Goal: Information Seeking & Learning: Learn about a topic

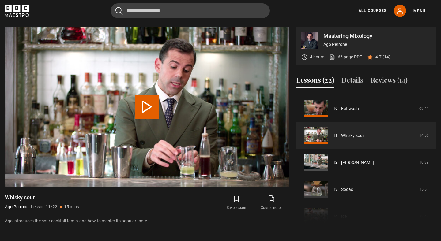
scroll to position [290, 0]
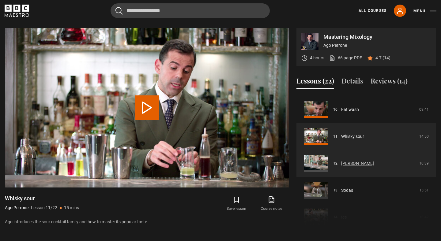
click at [341, 160] on link "Pisco collins" at bounding box center [357, 163] width 33 height 6
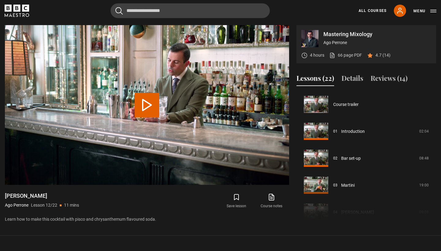
scroll to position [296, 0]
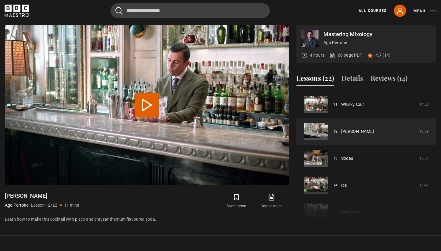
click at [145, 112] on button "Play Lesson Pisco collins" at bounding box center [147, 105] width 25 height 25
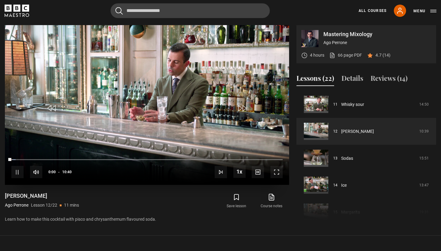
click at [277, 172] on span "Video Player" at bounding box center [276, 172] width 12 height 12
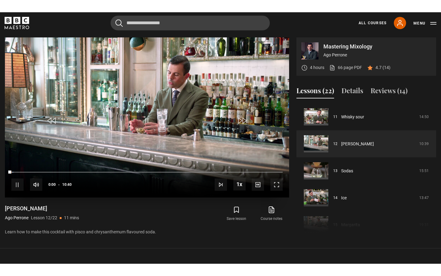
scroll to position [0, 0]
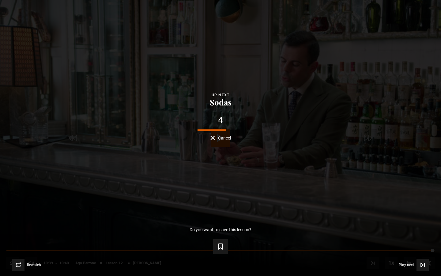
click at [214, 138] on button "Cancel" at bounding box center [220, 137] width 21 height 5
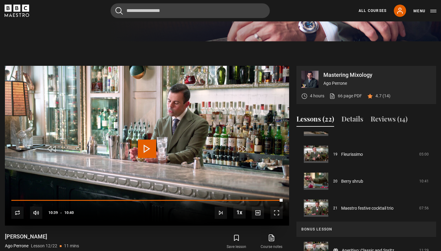
scroll to position [253, 0]
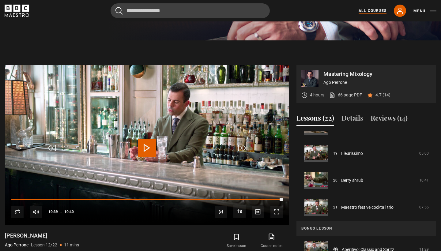
click at [366, 8] on link "All Courses" at bounding box center [373, 11] width 28 height 6
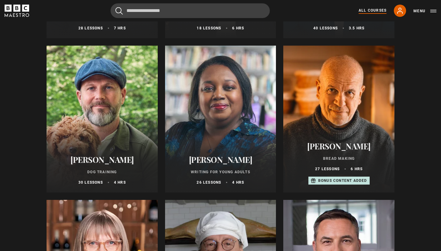
scroll to position [1905, 0]
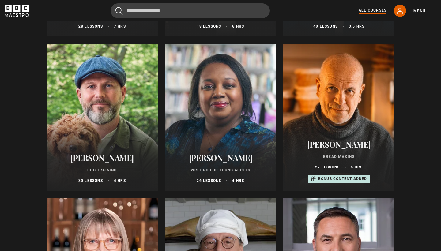
click at [359, 112] on div at bounding box center [338, 117] width 111 height 147
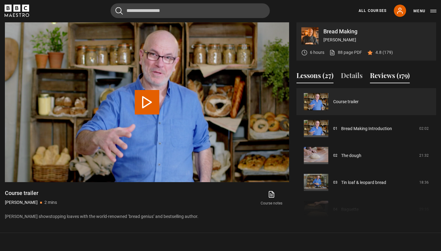
click at [380, 81] on button "Reviews (179)" at bounding box center [390, 76] width 40 height 13
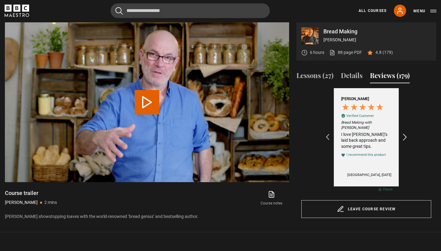
click at [406, 135] on icon "REVIEWS.io Carousel Scroll Right" at bounding box center [405, 137] width 9 height 9
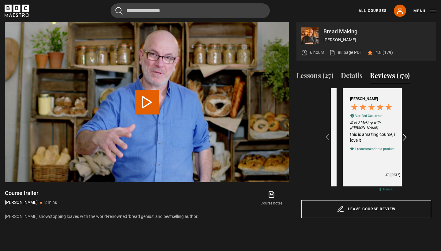
scroll to position [0, 71]
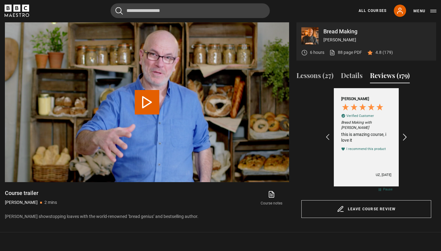
click at [406, 135] on icon "REVIEWS.io Carousel Scroll Right" at bounding box center [405, 137] width 9 height 9
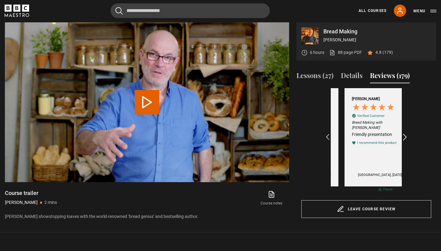
scroll to position [0, 142]
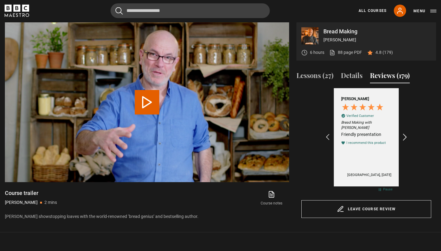
click at [406, 135] on icon "REVIEWS.io Carousel Scroll Right" at bounding box center [405, 137] width 9 height 9
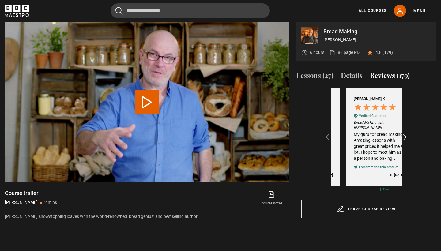
scroll to position [0, 213]
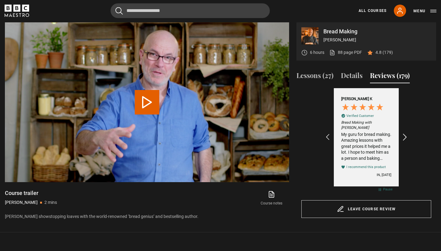
click at [406, 135] on icon "REVIEWS.io Carousel Scroll Right" at bounding box center [405, 137] width 9 height 9
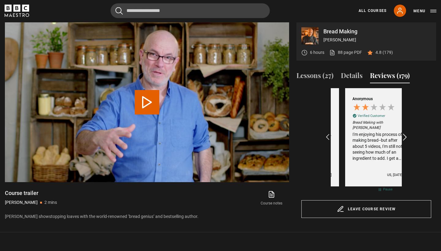
scroll to position [0, 284]
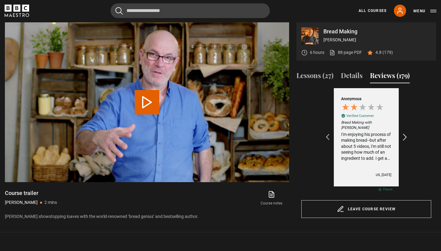
click at [406, 135] on icon "REVIEWS.io Carousel Scroll Right" at bounding box center [405, 137] width 9 height 9
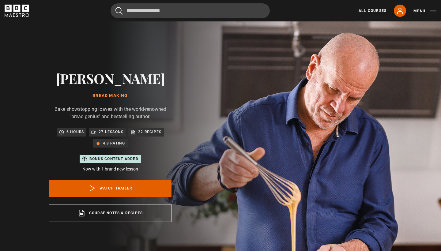
scroll to position [0, 426]
click at [305, 16] on div "Cancel Courses Previous courses Next courses Agatha Christie Writing 12 Related…" at bounding box center [221, 10] width 432 height 15
click at [371, 11] on link "All Courses" at bounding box center [373, 11] width 28 height 6
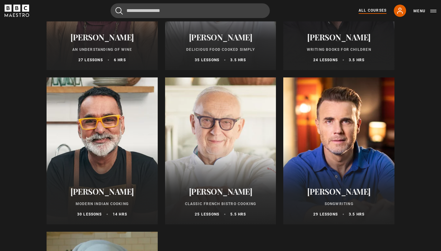
scroll to position [2176, 0]
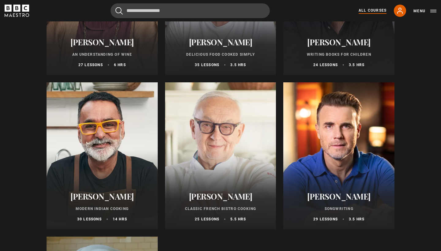
click at [247, 125] on div at bounding box center [220, 155] width 111 height 147
click at [221, 134] on div at bounding box center [220, 155] width 111 height 147
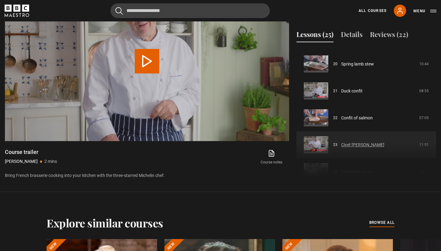
scroll to position [538, 0]
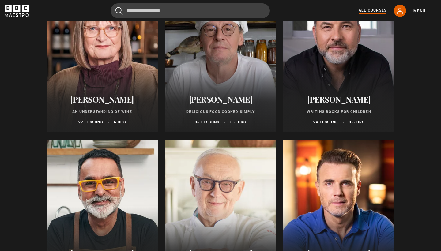
scroll to position [2119, 0]
click at [255, 83] on div at bounding box center [220, 58] width 111 height 147
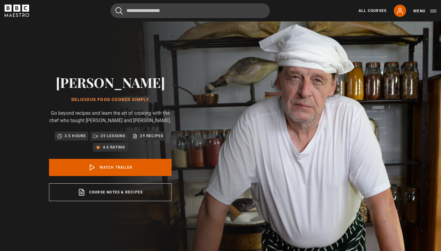
click at [373, 14] on div "All Courses My Account Search Menu" at bounding box center [393, 11] width 85 height 12
click at [370, 11] on link "All Courses" at bounding box center [373, 11] width 28 height 6
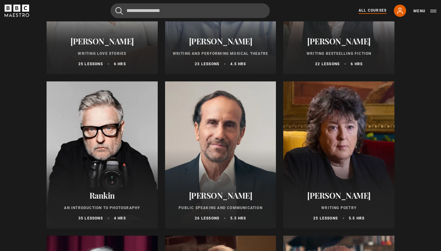
scroll to position [1252, 0]
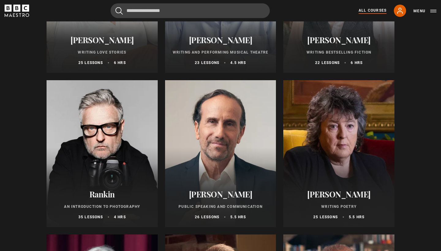
click at [219, 145] on div at bounding box center [220, 153] width 111 height 147
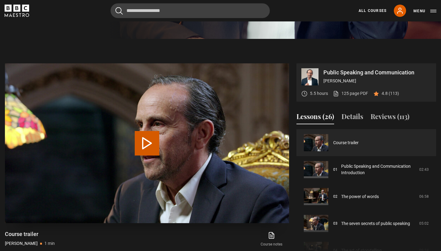
scroll to position [222, 0]
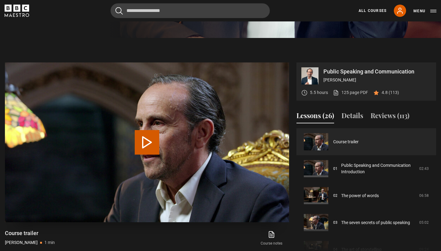
click at [148, 147] on button "Play Video" at bounding box center [147, 142] width 25 height 25
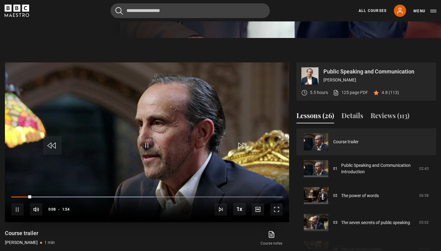
click at [276, 209] on span "Video Player" at bounding box center [276, 209] width 12 height 12
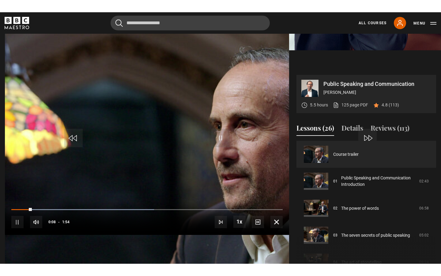
scroll to position [0, 0]
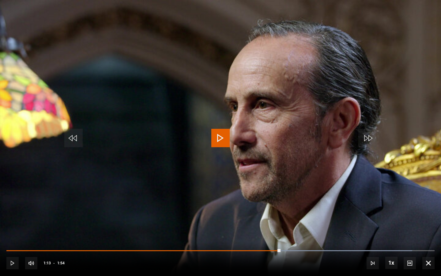
click at [221, 137] on span "Video Player" at bounding box center [220, 138] width 18 height 18
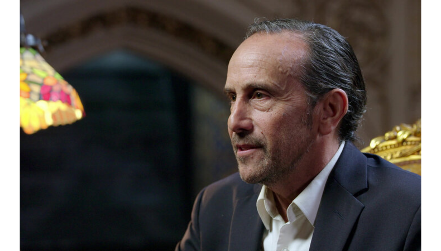
scroll to position [222, 0]
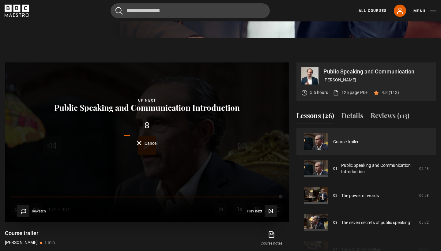
click at [145, 146] on div "Lesson Completed Up next Public Speaking and Communication Introduction 8 Cance…" at bounding box center [147, 142] width 284 height 160
click at [140, 143] on button "Cancel" at bounding box center [147, 143] width 21 height 5
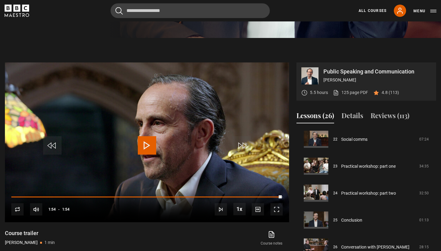
scroll to position [595, 0]
click at [367, 9] on link "All Courses" at bounding box center [373, 11] width 28 height 6
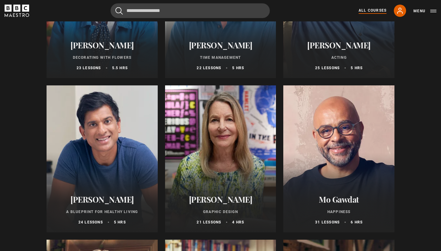
scroll to position [947, 0]
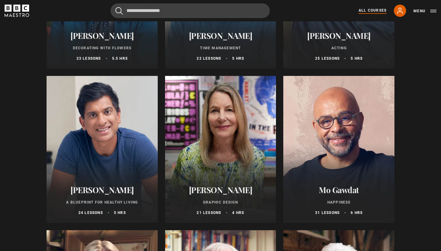
click at [141, 145] on div at bounding box center [102, 149] width 111 height 147
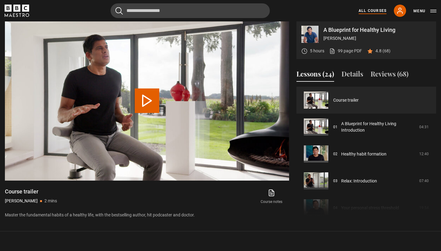
click at [375, 12] on link "All Courses" at bounding box center [373, 11] width 28 height 6
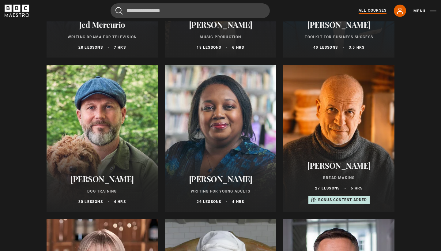
scroll to position [1890, 0]
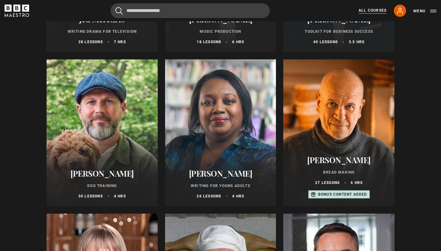
click at [108, 100] on div at bounding box center [102, 132] width 111 height 147
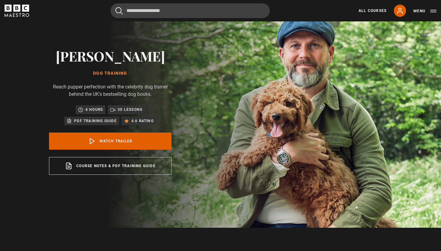
scroll to position [30, 0]
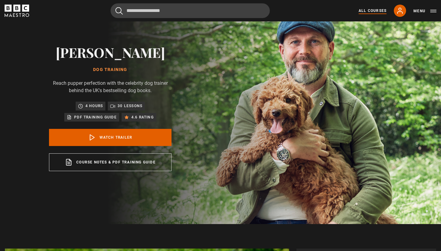
click at [373, 13] on link "All Courses" at bounding box center [373, 11] width 28 height 6
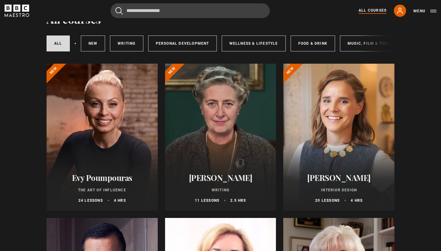
scroll to position [34, 0]
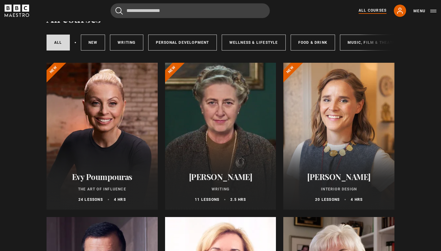
click at [204, 126] on div at bounding box center [220, 136] width 111 height 147
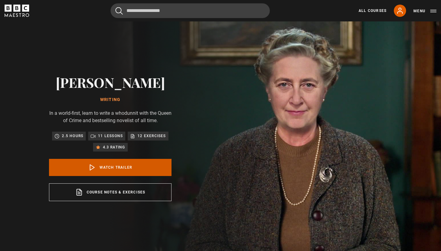
click at [146, 171] on link "Watch Trailer" at bounding box center [110, 167] width 123 height 17
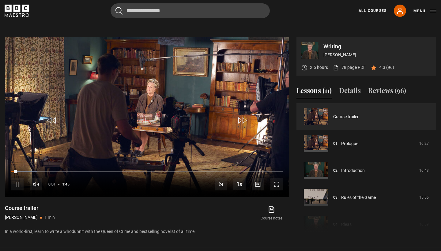
scroll to position [239, 0]
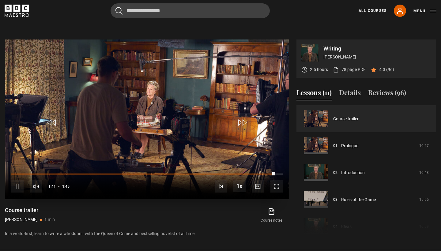
click at [16, 185] on span "Video Player" at bounding box center [17, 186] width 12 height 12
click at [90, 190] on div "10s Skip Back 10 seconds Play 10s Skip Forward 10 seconds Loaded : 94.83% 0:32 …" at bounding box center [147, 182] width 284 height 34
click at [363, 15] on div "All Courses My Account Search Menu" at bounding box center [393, 11] width 85 height 12
click at [368, 11] on link "All Courses" at bounding box center [373, 11] width 28 height 6
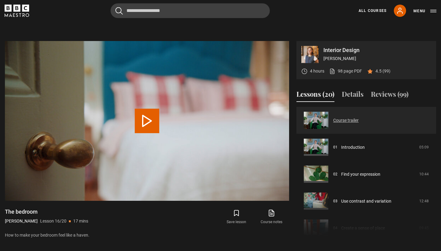
scroll to position [250, 0]
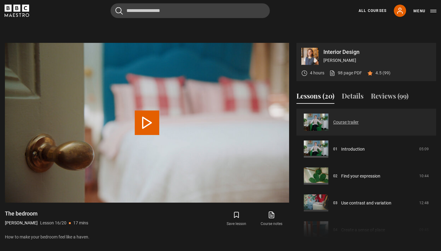
click at [359, 126] on link "Course trailer" at bounding box center [345, 122] width 25 height 6
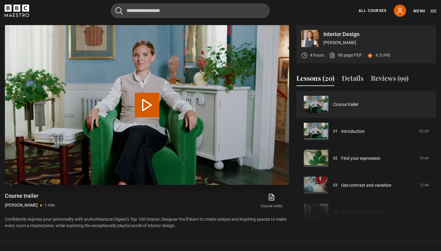
click at [147, 104] on button "Play Video" at bounding box center [147, 105] width 25 height 25
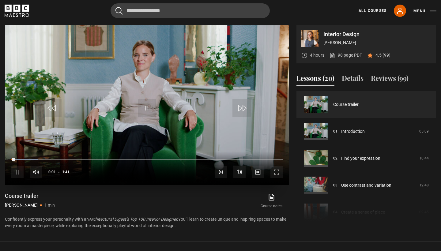
click at [273, 168] on span "Video Player" at bounding box center [276, 172] width 12 height 12
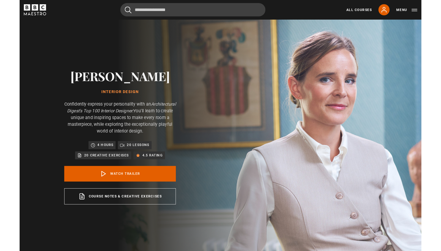
scroll to position [268, 0]
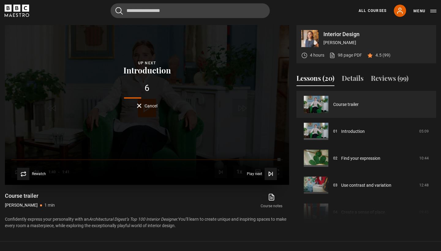
click at [143, 106] on button "Cancel" at bounding box center [147, 106] width 21 height 5
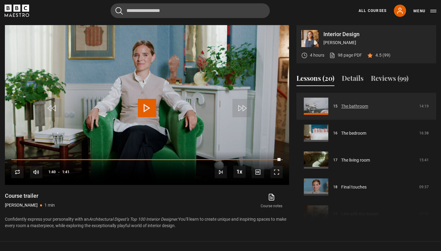
scroll to position [418, 0]
